Goal: Navigation & Orientation: Find specific page/section

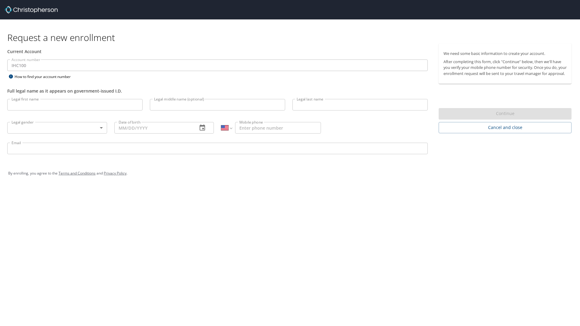
select select "US"
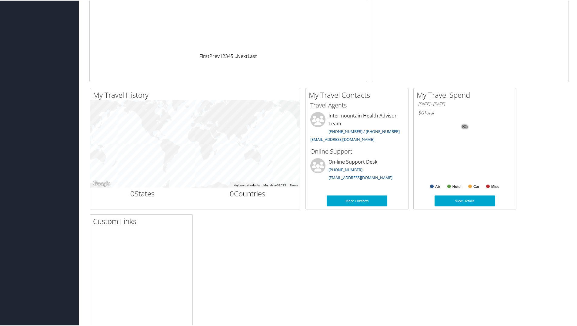
scroll to position [108, 0]
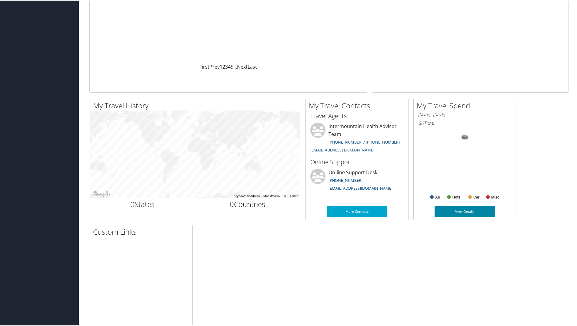
click at [473, 212] on link "View Details" at bounding box center [465, 210] width 61 height 11
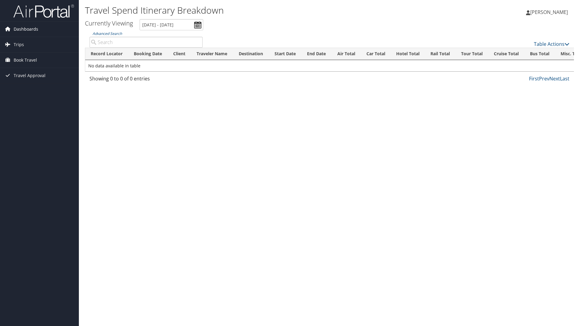
click at [22, 30] on span "Dashboards" at bounding box center [26, 29] width 25 height 15
click at [22, 40] on link "My Travel Dashboard" at bounding box center [39, 41] width 79 height 9
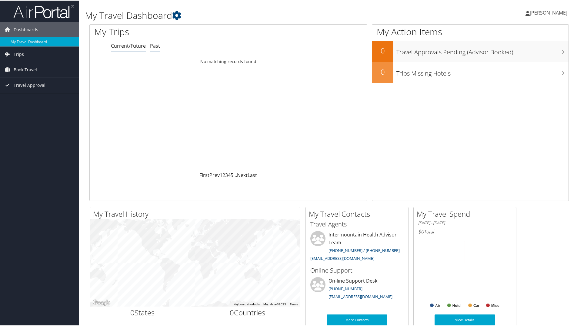
click at [153, 45] on link "Past" at bounding box center [155, 45] width 10 height 7
click at [133, 48] on link "Current/Future" at bounding box center [128, 45] width 35 height 7
click at [558, 9] on span "[PERSON_NAME]" at bounding box center [549, 12] width 38 height 7
click at [511, 56] on link "View Travel Profile" at bounding box center [533, 54] width 68 height 10
